Goal: Information Seeking & Learning: Learn about a topic

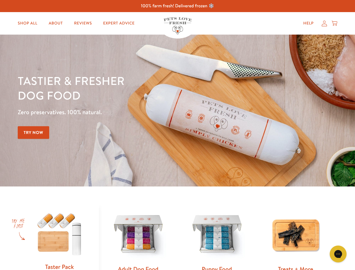
click at [178, 135] on div "Tastier & fresher dog food Zero preservatives. 100% natural. Try Now" at bounding box center [124, 110] width 213 height 74
click at [338, 254] on icon "Gorgias live chat" at bounding box center [338, 253] width 5 height 5
